Goal: Check status: Check status

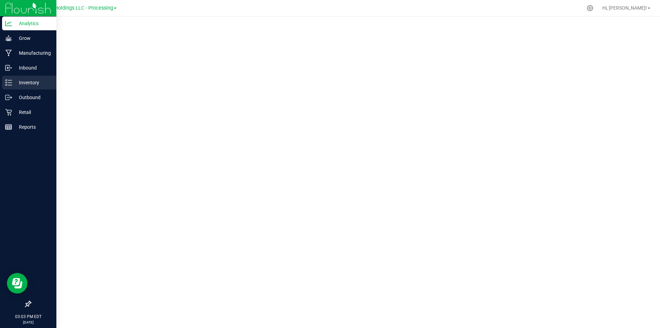
click at [8, 87] on div "Inventory" at bounding box center [29, 83] width 54 height 14
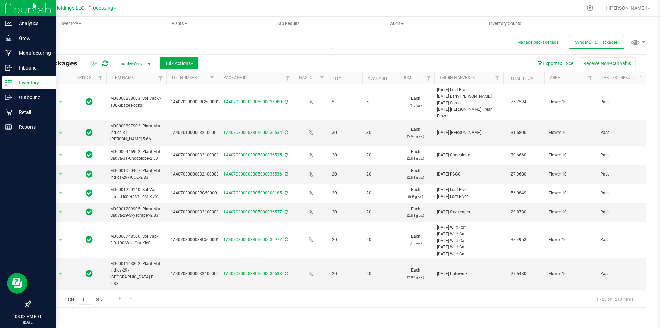
click at [99, 42] on input "text" at bounding box center [181, 44] width 303 height 10
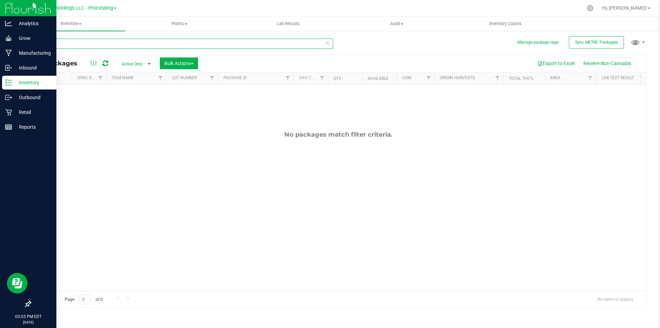
type input "00896"
click at [144, 65] on span "Active Only" at bounding box center [135, 64] width 38 height 10
click at [121, 104] on li "All" at bounding box center [134, 105] width 37 height 10
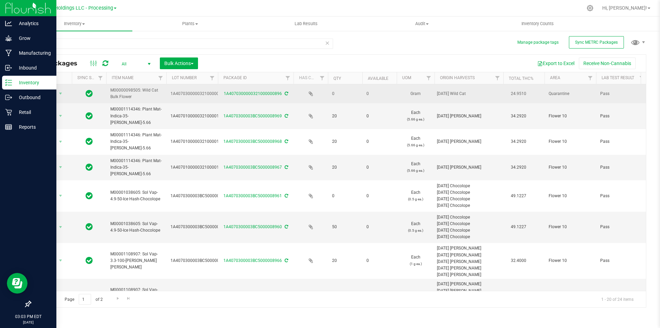
drag, startPoint x: 333, startPoint y: 95, endPoint x: 400, endPoint y: 95, distance: 66.4
click at [379, 95] on span "0" at bounding box center [380, 93] width 26 height 7
click at [50, 90] on span "Action" at bounding box center [46, 94] width 19 height 10
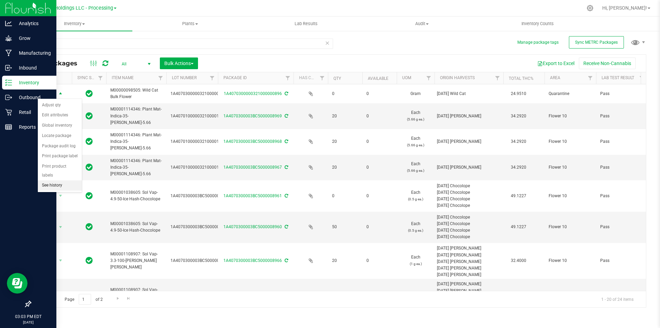
click at [56, 180] on li "See history" at bounding box center [60, 185] width 44 height 10
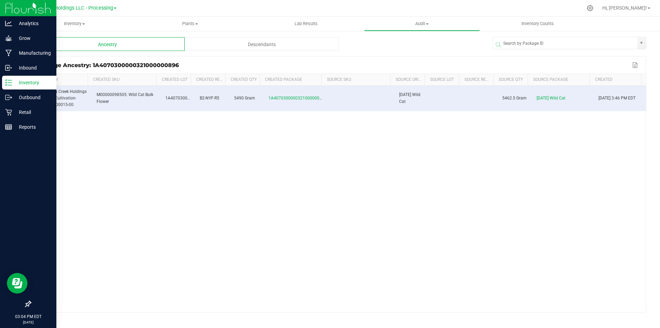
click at [248, 42] on div "Descendants" at bounding box center [262, 44] width 154 height 14
